Goal: Transaction & Acquisition: Purchase product/service

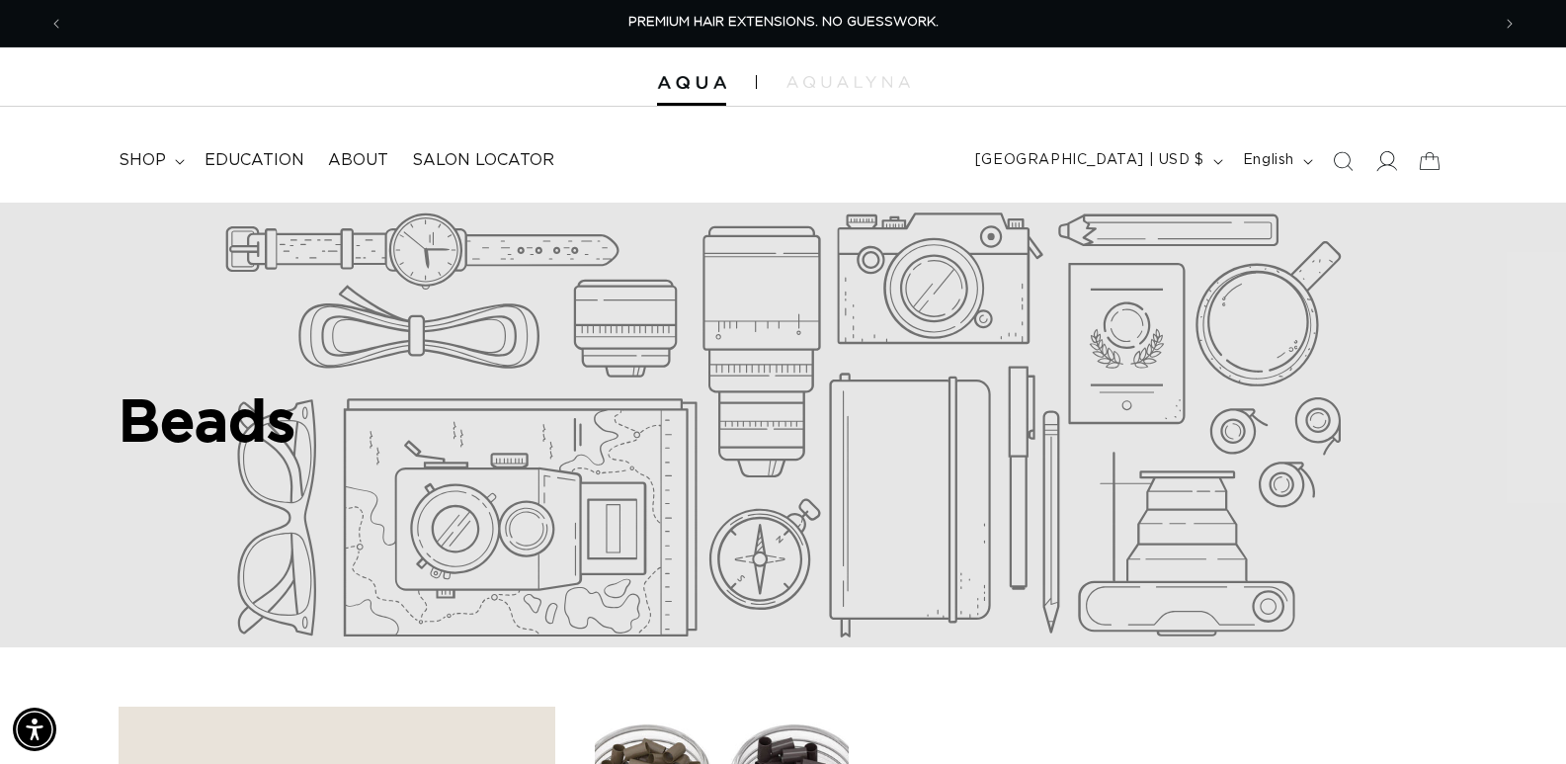
click at [1390, 166] on icon at bounding box center [1386, 160] width 21 height 21
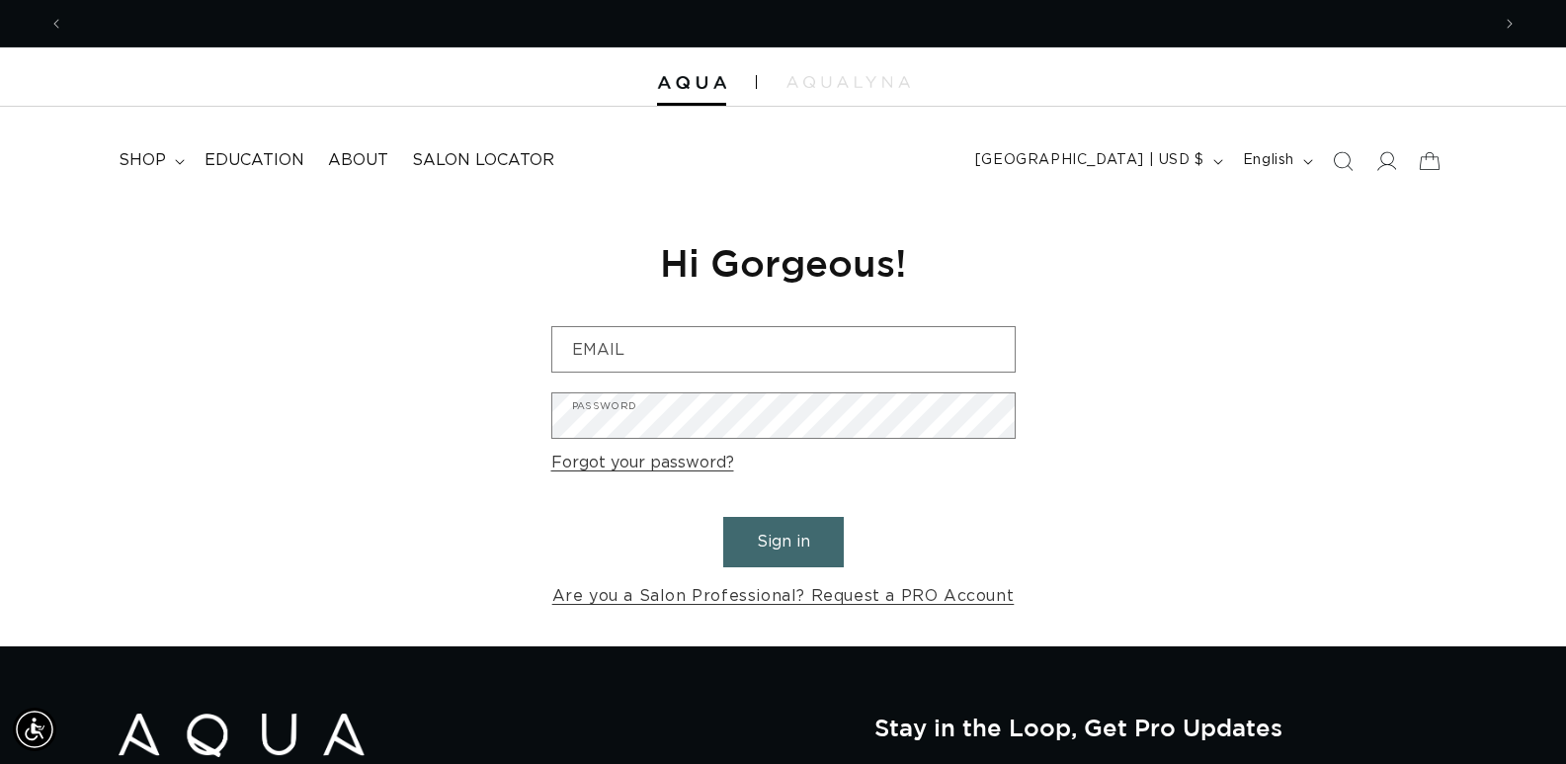
scroll to position [0, 2852]
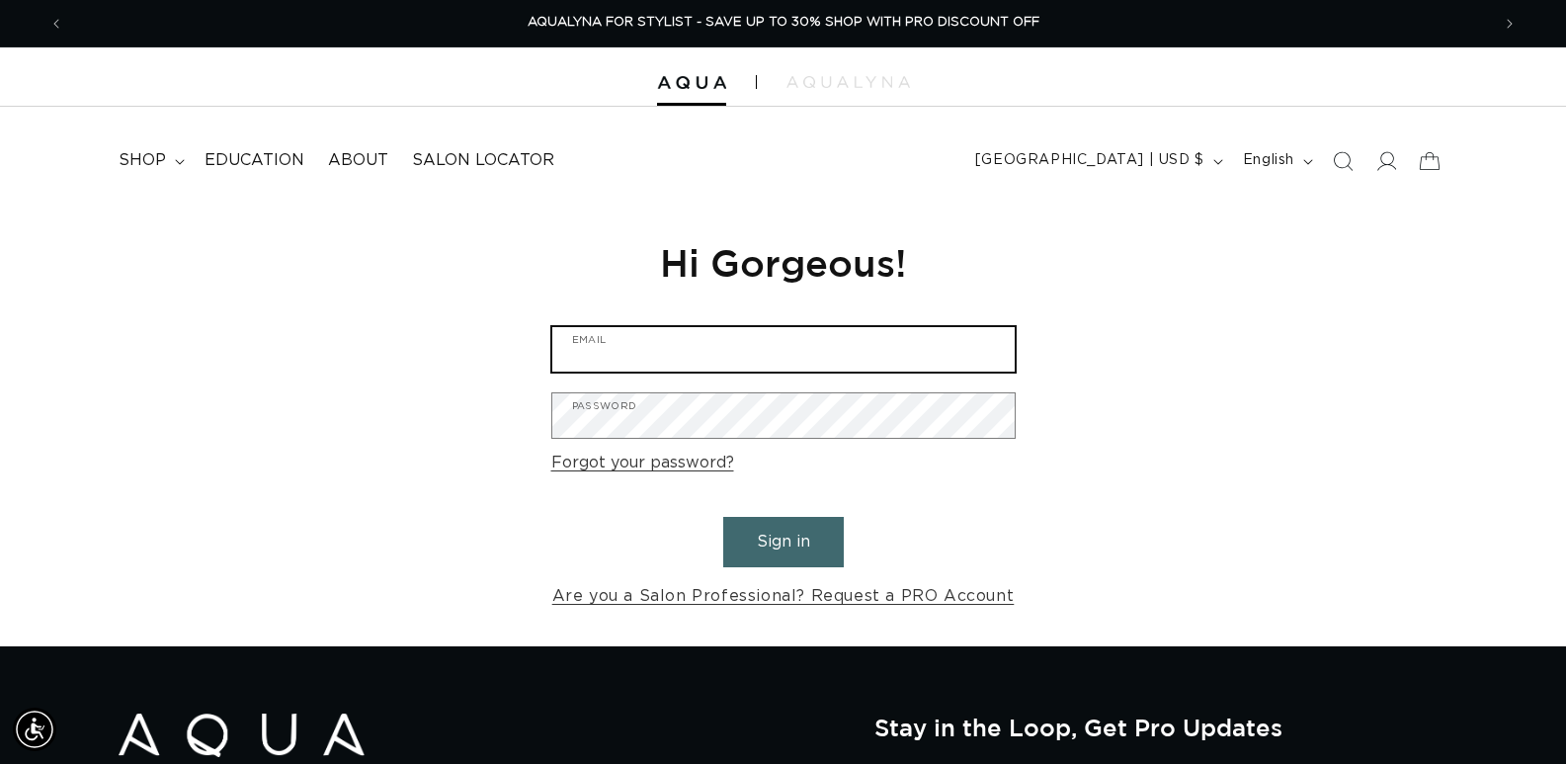
type input "[EMAIL_ADDRESS][DOMAIN_NAME]"
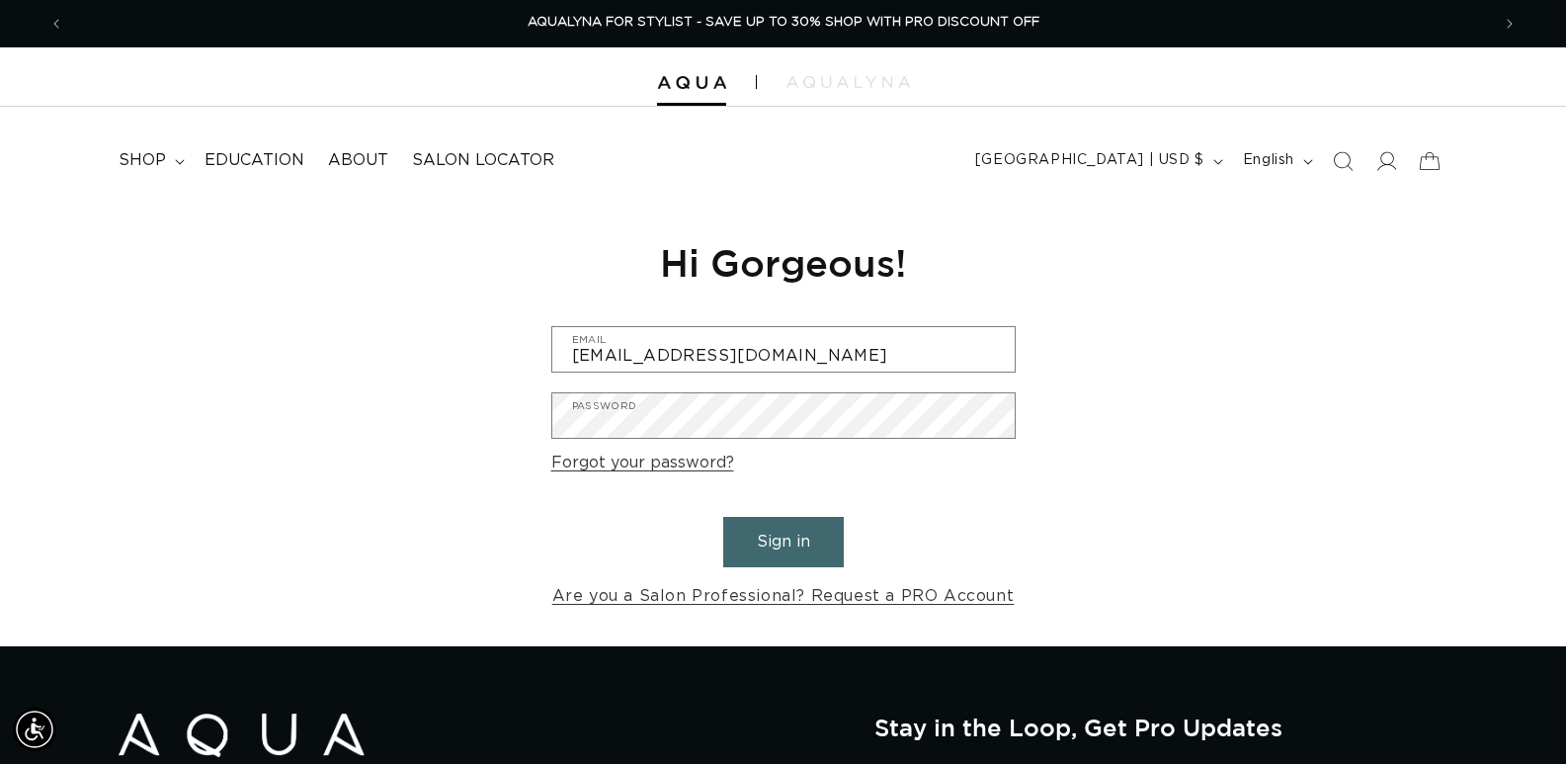
click at [789, 538] on button "Sign in" at bounding box center [783, 542] width 121 height 50
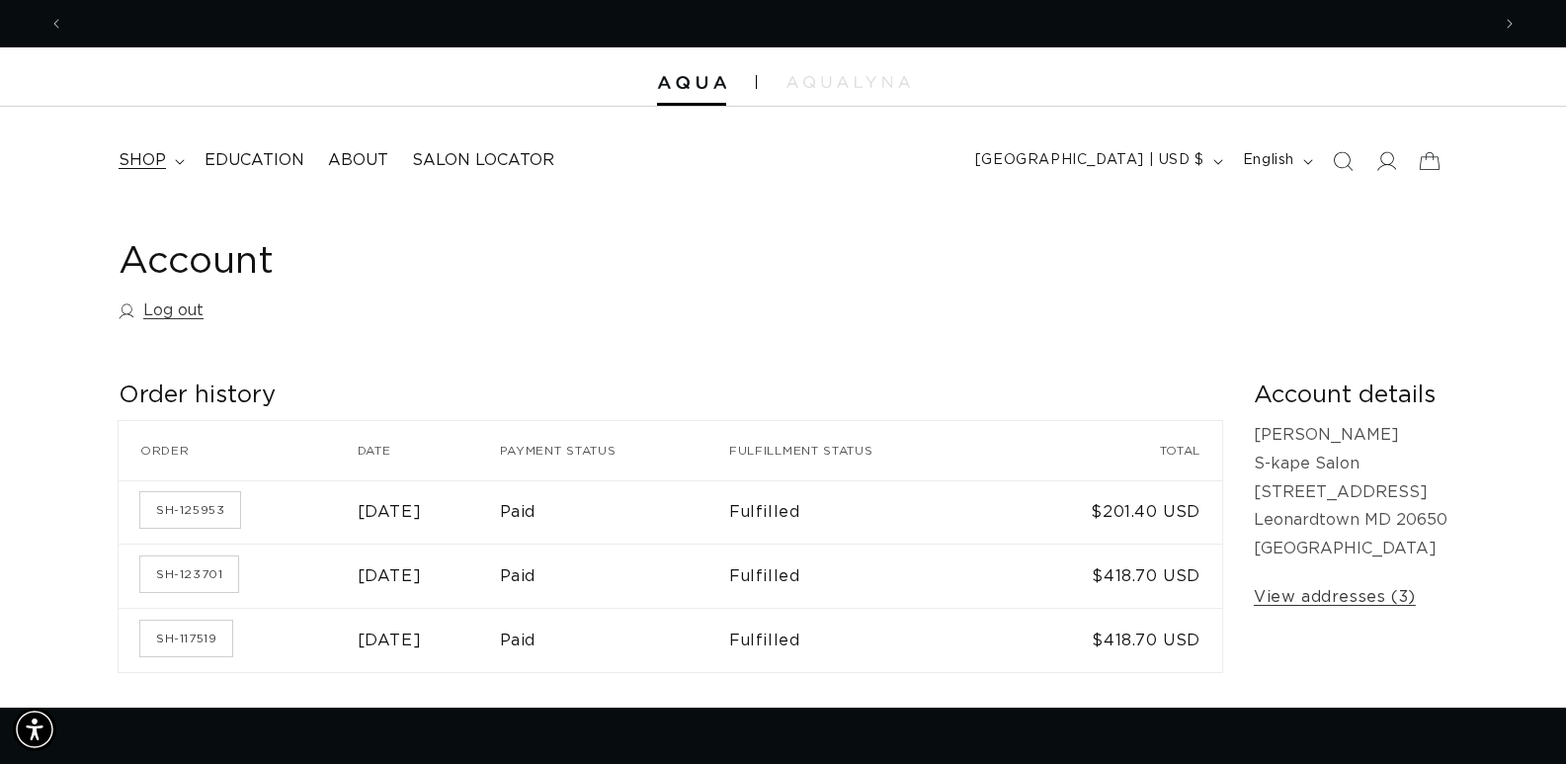
scroll to position [0, 2852]
click at [157, 157] on span "shop" at bounding box center [142, 160] width 47 height 21
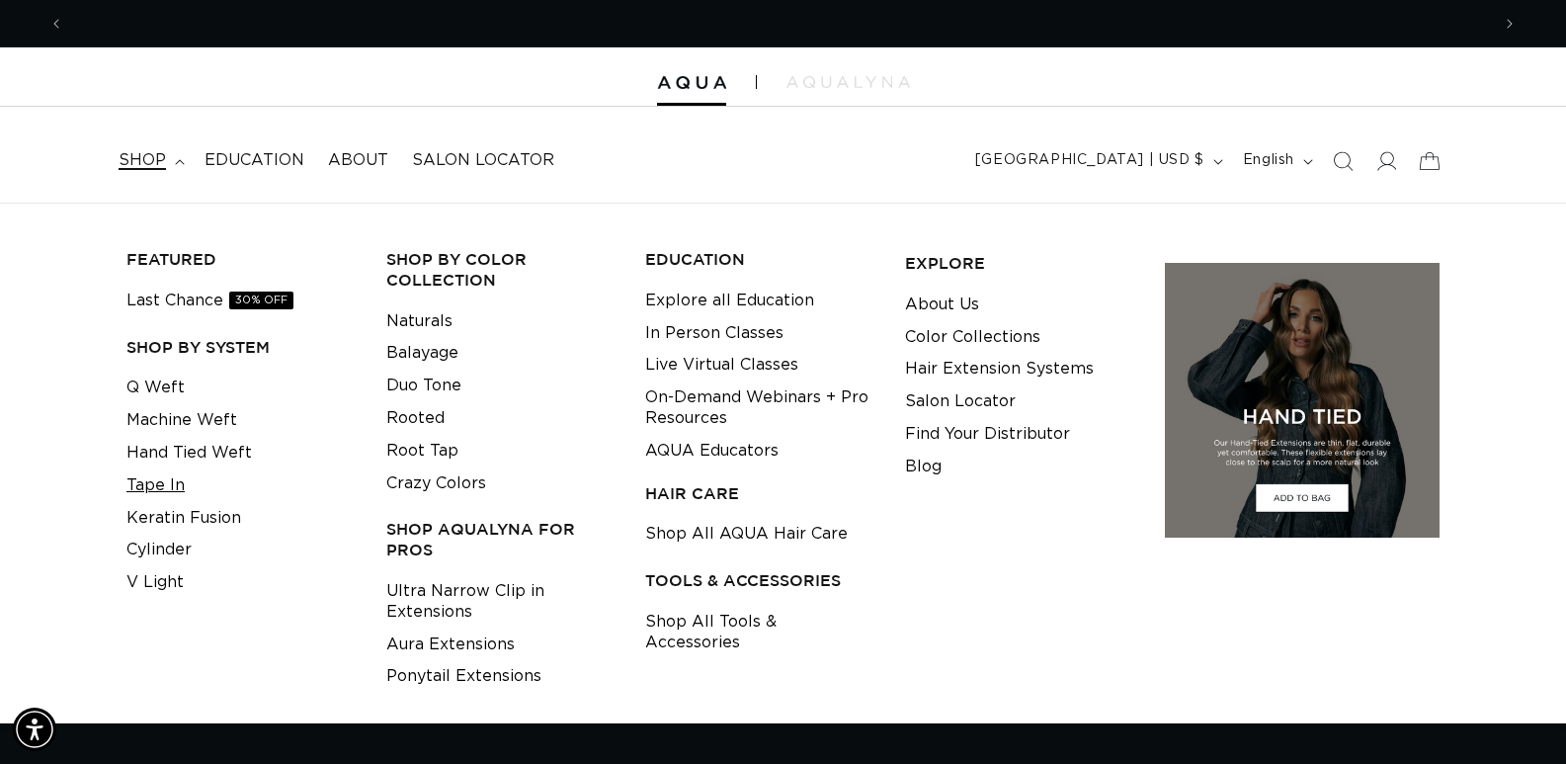
scroll to position [0, 0]
click at [137, 480] on link "Tape In" at bounding box center [156, 485] width 58 height 33
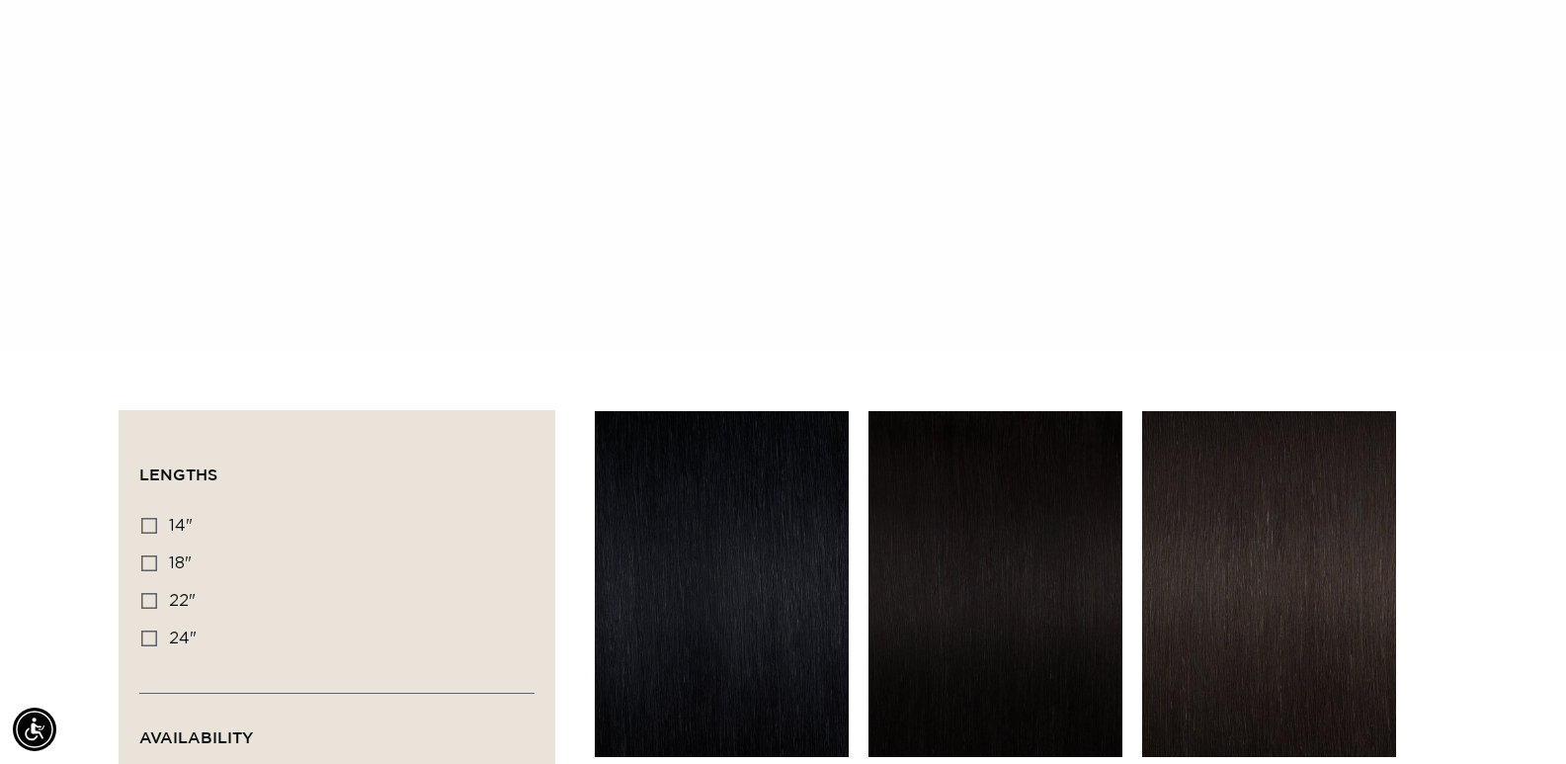
scroll to position [0, 1426]
